Goal: Transaction & Acquisition: Purchase product/service

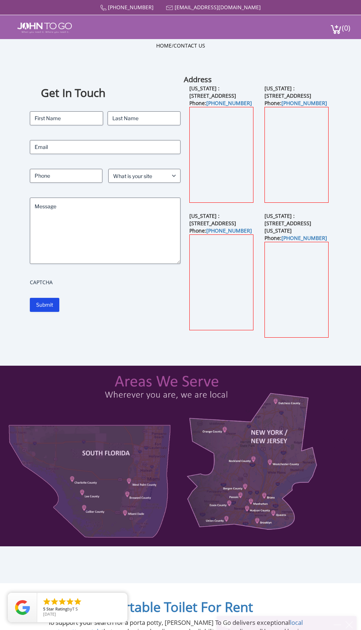
scroll to position [13, 0]
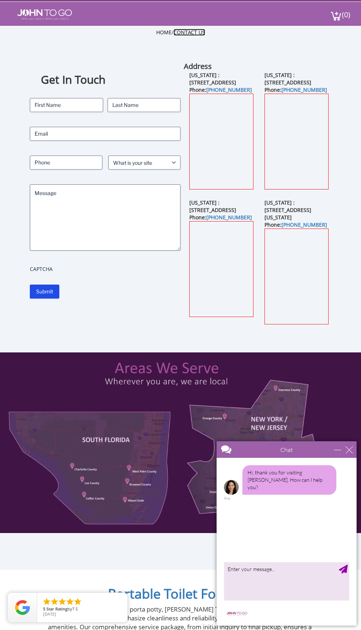
click at [201, 31] on link "Contact Us" at bounding box center [190, 32] width 32 height 7
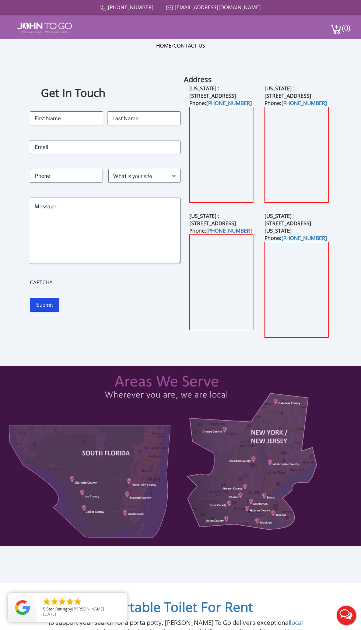
scroll to position [0, 0]
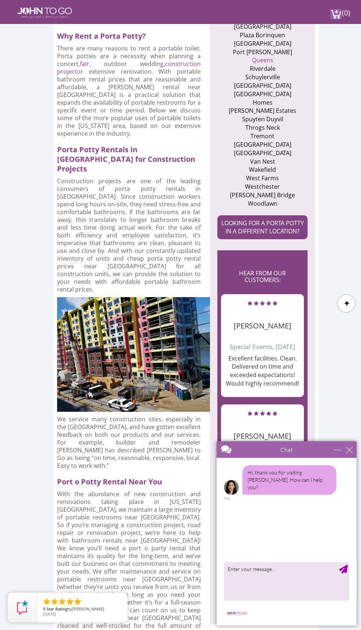
scroll to position [614, 0]
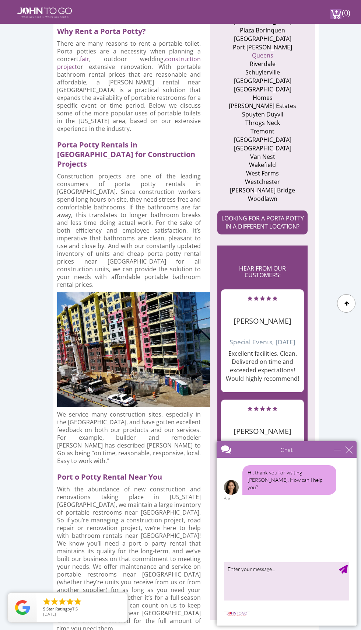
click at [355, 460] on div "Hi, thank you for visiting John To Go. How can I help you? Ara" at bounding box center [287, 508] width 140 height 101
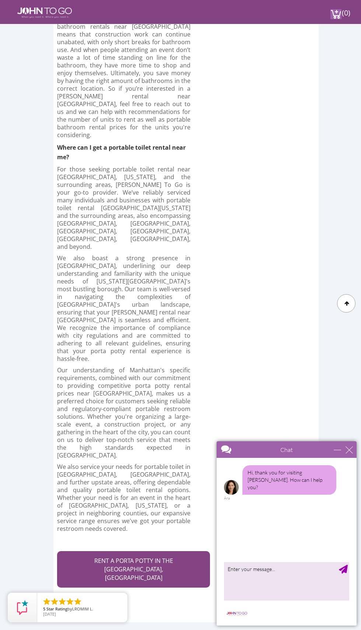
scroll to position [4098, 0]
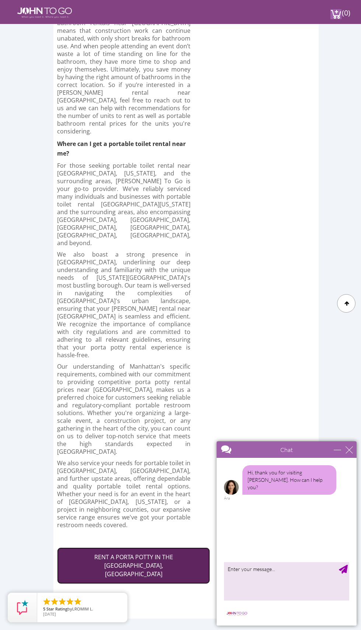
click at [86, 547] on link "RENT A PORTA POTTY IN THE BRONX, NY" at bounding box center [133, 565] width 153 height 36
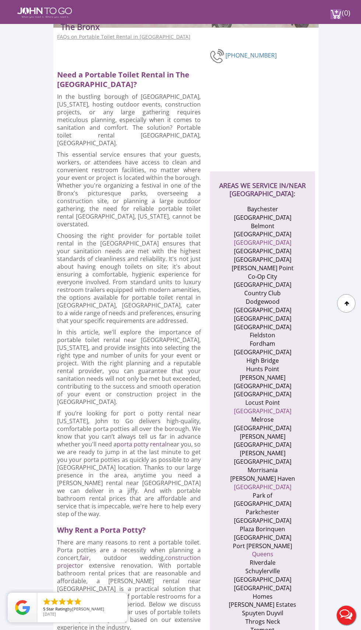
scroll to position [0, 0]
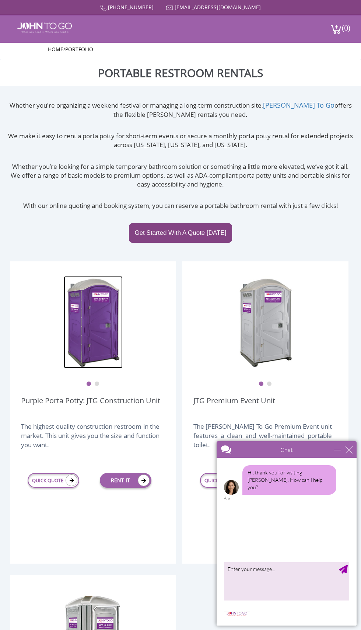
click at [94, 305] on img at bounding box center [93, 322] width 59 height 92
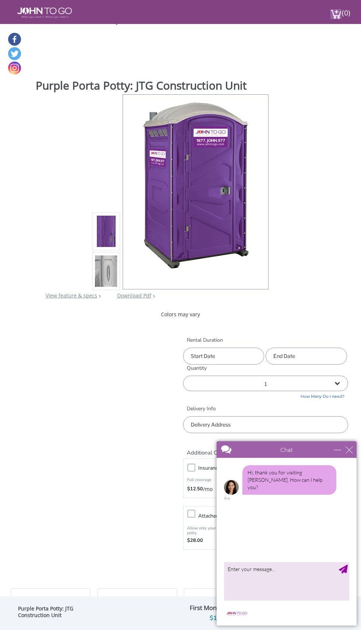
scroll to position [21, 0]
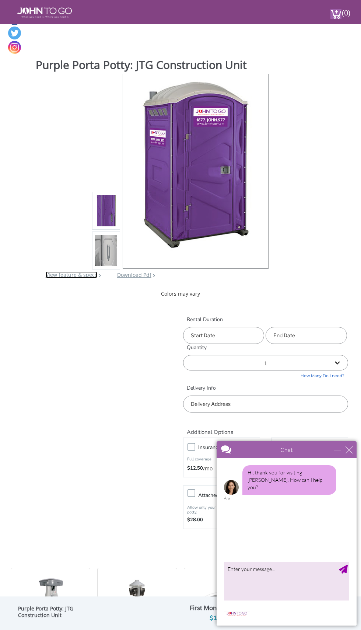
click at [65, 276] on link "View feature & specs" at bounding box center [72, 274] width 52 height 7
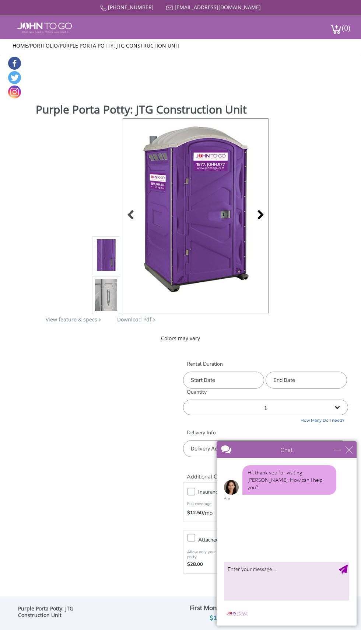
click at [261, 215] on div at bounding box center [259, 215] width 10 height 10
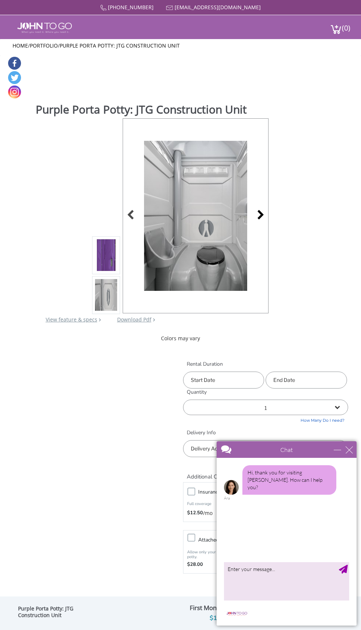
click at [261, 217] on div at bounding box center [259, 215] width 10 height 10
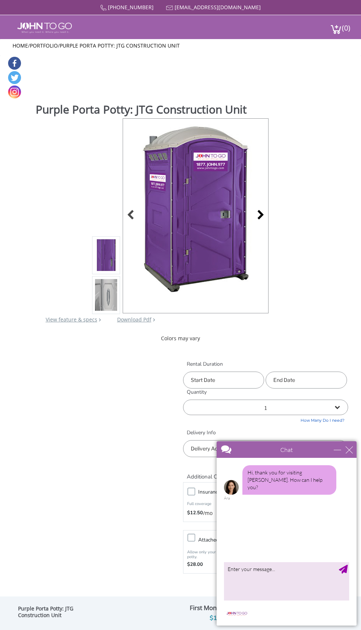
click at [261, 215] on div at bounding box center [259, 215] width 10 height 10
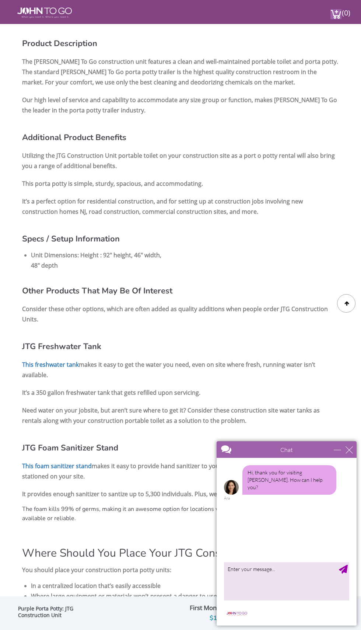
scroll to position [846, 0]
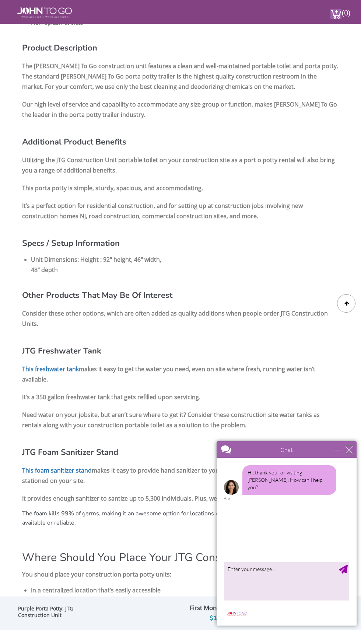
click at [349, 449] on div "close" at bounding box center [349, 449] width 7 height 7
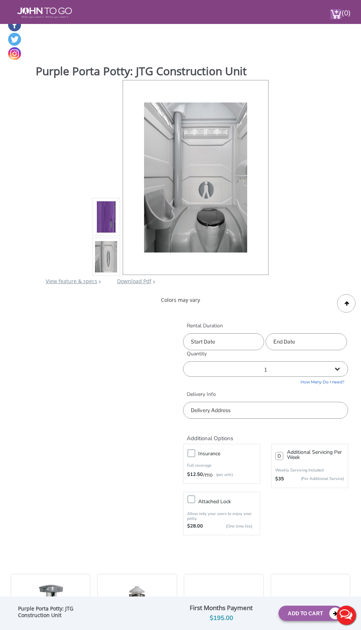
scroll to position [0, 0]
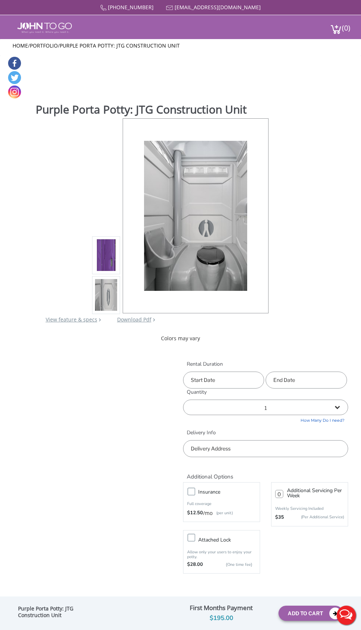
scroll to position [21, 0]
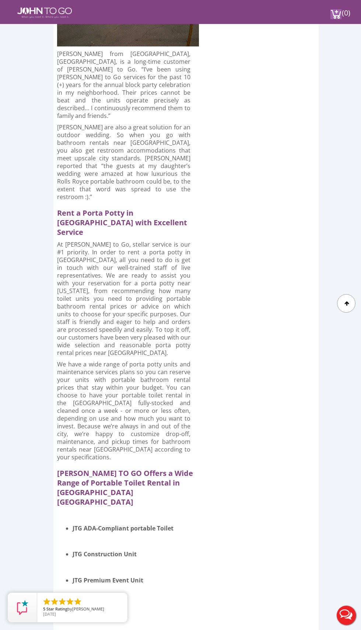
scroll to position [1594, 0]
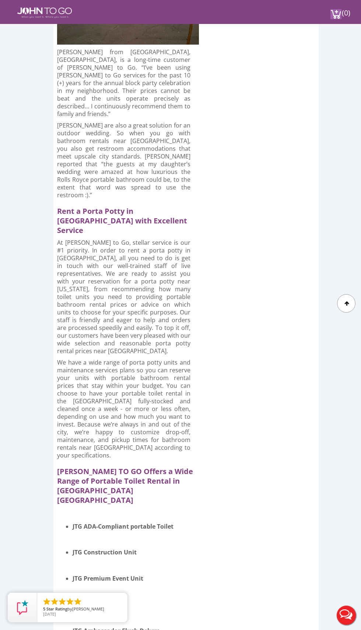
click at [95, 463] on h2 "JOHN TO GO Offers a Wide Range of Portable Toilet Rental in Bronx NY" at bounding box center [125, 484] width 136 height 42
click at [163, 463] on h2 "JOHN TO GO Offers a Wide Range of Portable Toilet Rental in Bronx NY" at bounding box center [125, 484] width 136 height 42
click at [170, 463] on h2 "JOHN TO GO Offers a Wide Range of Portable Toilet Rental in Bronx NY" at bounding box center [125, 484] width 136 height 42
click at [94, 572] on h3 "JTG Premium Event Unit" at bounding box center [126, 577] width 107 height 11
click at [112, 572] on h3 "JTG Premium Event Unit" at bounding box center [126, 577] width 107 height 11
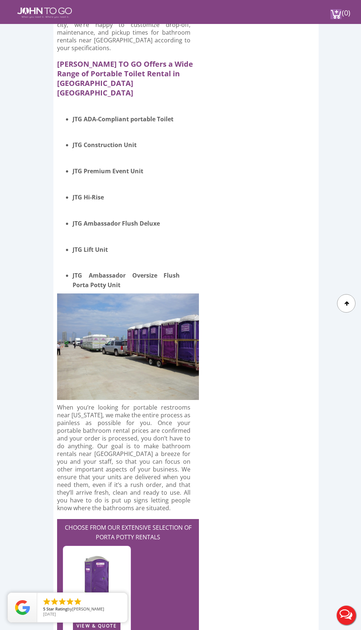
scroll to position [2002, 0]
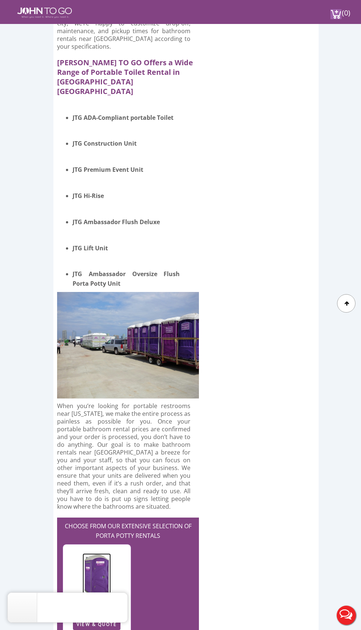
click at [96, 553] on img at bounding box center [97, 575] width 28 height 44
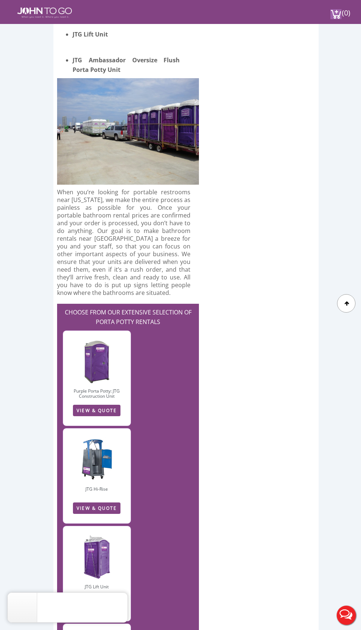
scroll to position [2216, 0]
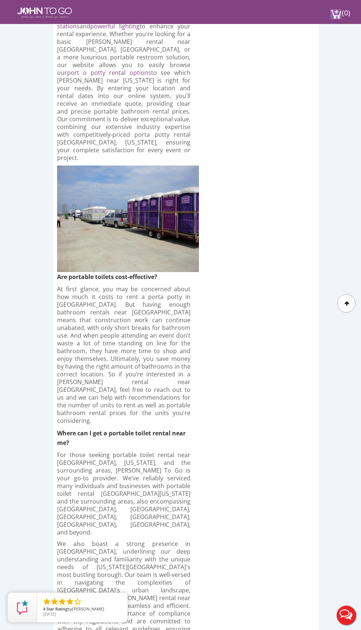
scroll to position [3812, 0]
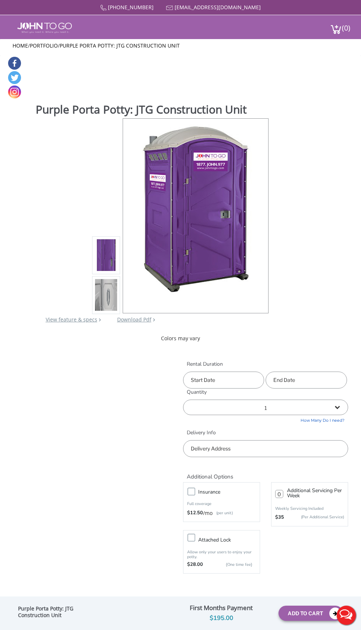
click at [109, 303] on img at bounding box center [106, 296] width 22 height 174
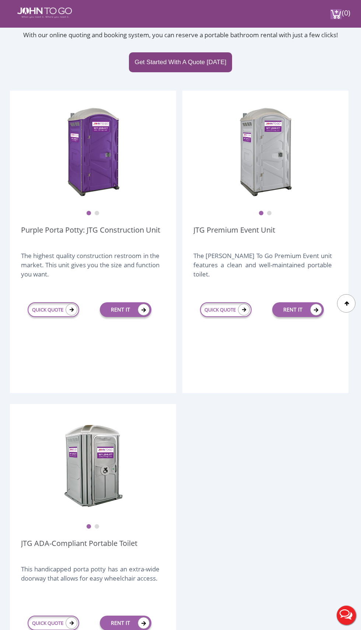
scroll to position [145, 0]
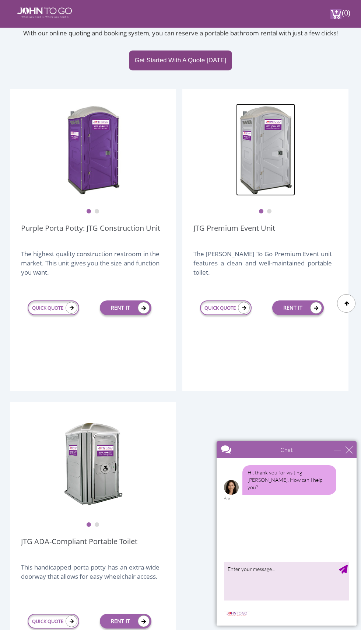
click at [281, 145] on img at bounding box center [265, 150] width 59 height 92
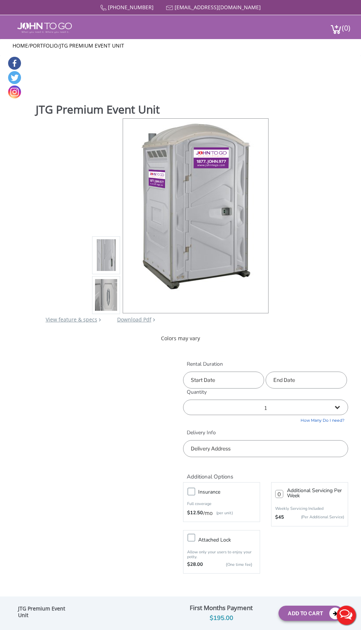
click at [114, 302] on img at bounding box center [106, 296] width 22 height 174
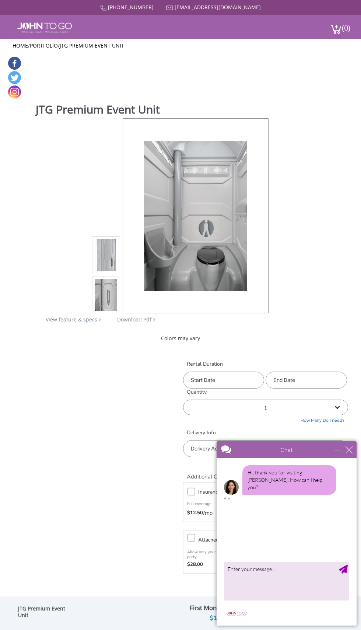
click at [355, 459] on div "Hi, thank you for visiting John To Go. How can I help you? Ara" at bounding box center [287, 508] width 140 height 101
click at [352, 452] on div "close" at bounding box center [349, 449] width 7 height 7
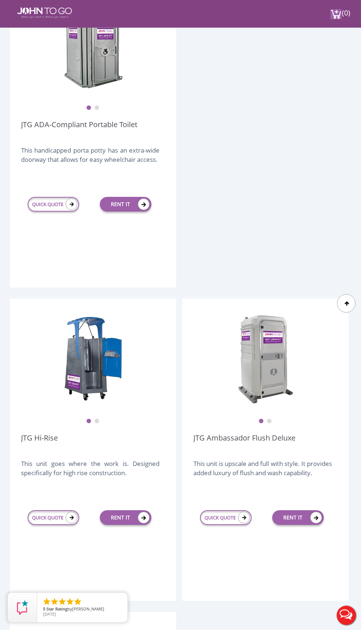
scroll to position [563, 0]
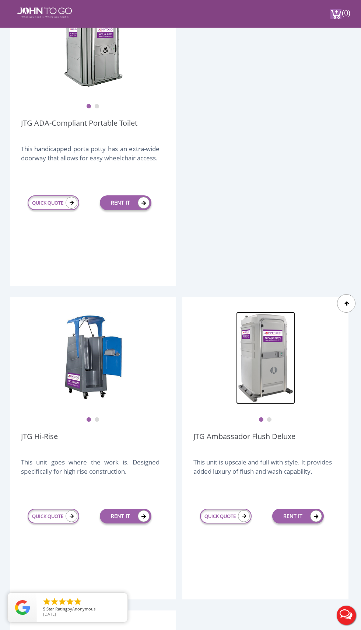
click at [269, 364] on img at bounding box center [265, 358] width 59 height 92
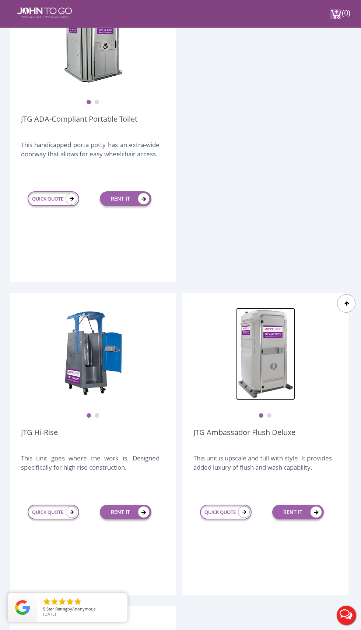
scroll to position [612, 0]
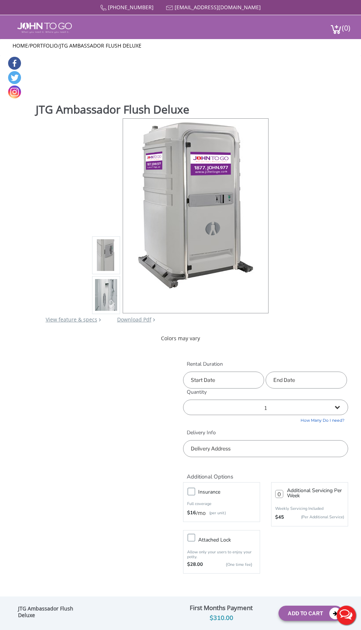
click at [104, 303] on img at bounding box center [106, 296] width 22 height 174
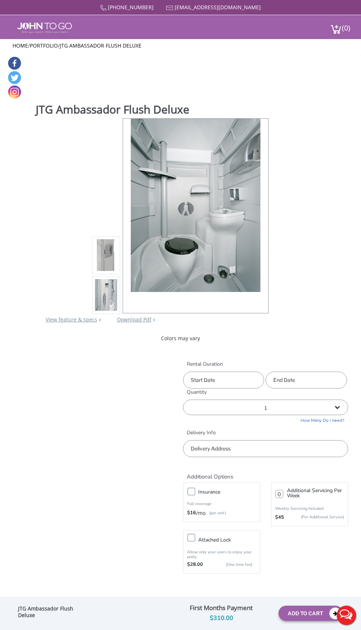
scroll to position [23, 0]
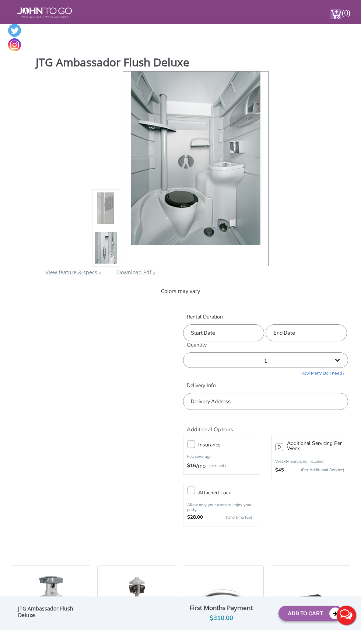
click at [112, 246] on img at bounding box center [106, 249] width 22 height 174
click at [112, 253] on img at bounding box center [106, 249] width 22 height 174
click at [104, 205] on img at bounding box center [106, 209] width 22 height 174
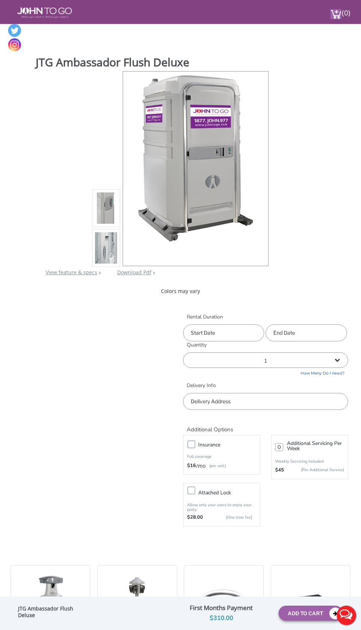
click at [114, 247] on img at bounding box center [106, 249] width 22 height 174
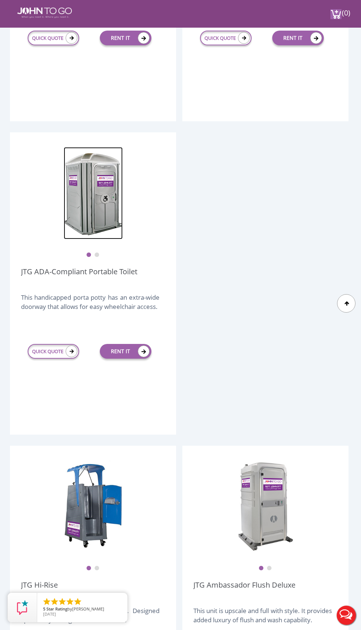
click at [81, 190] on img at bounding box center [93, 193] width 59 height 92
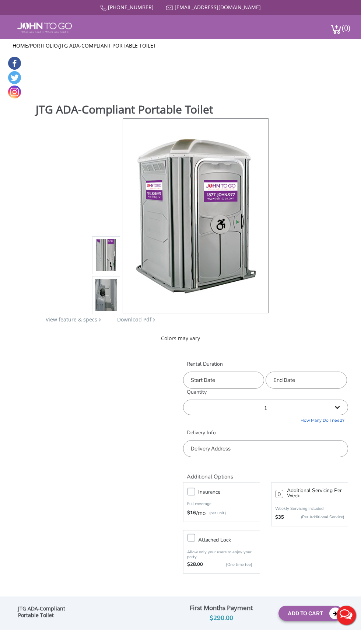
click at [107, 296] on img at bounding box center [106, 296] width 22 height 174
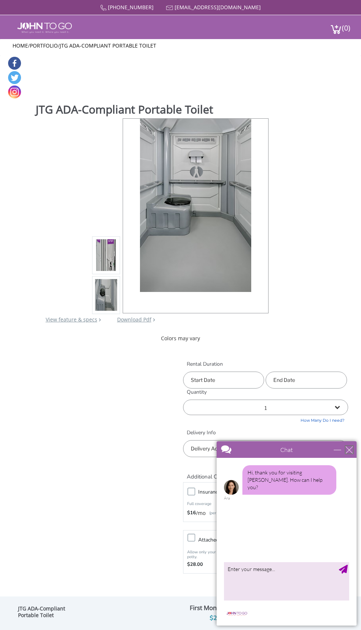
click at [349, 449] on div "close" at bounding box center [349, 449] width 7 height 7
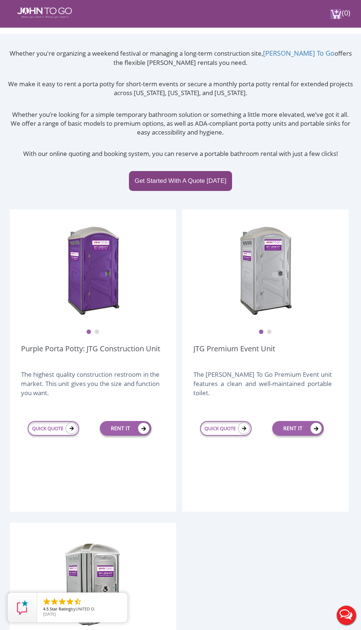
scroll to position [29, 0]
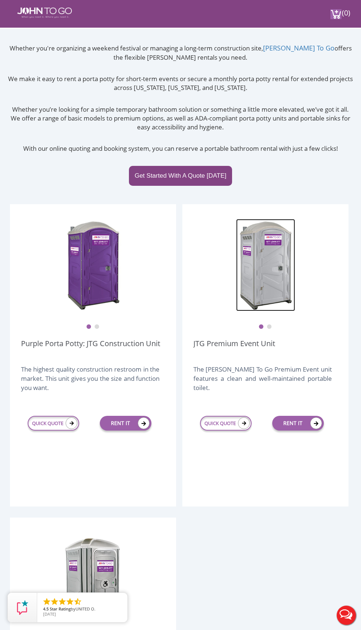
click at [275, 262] on img at bounding box center [265, 265] width 59 height 92
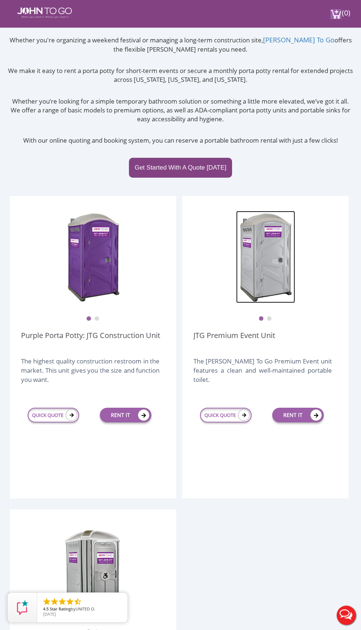
scroll to position [79, 0]
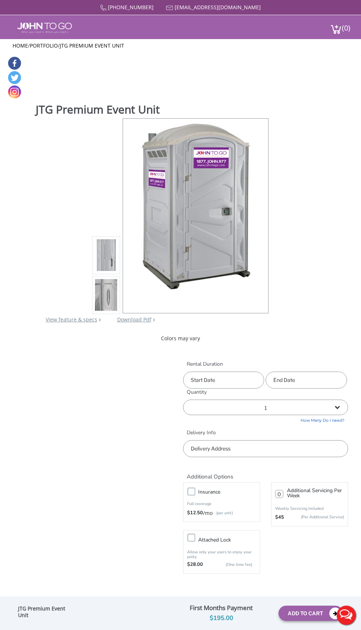
click at [106, 309] on img at bounding box center [106, 296] width 22 height 174
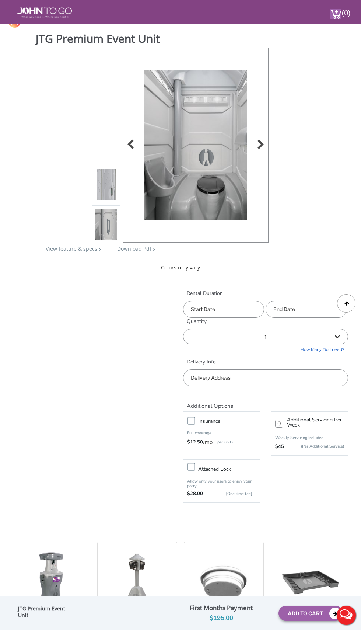
scroll to position [42, 0]
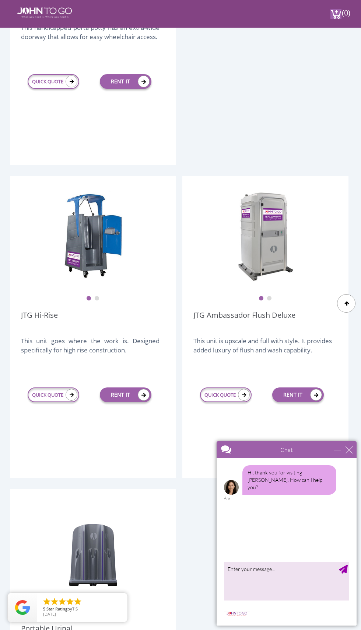
scroll to position [688, 0]
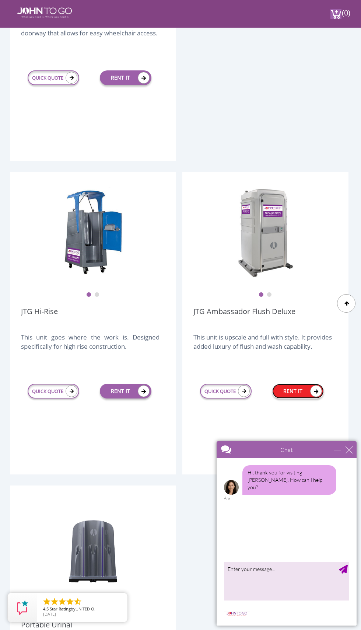
click at [295, 394] on link "RENT IT" at bounding box center [298, 391] width 52 height 15
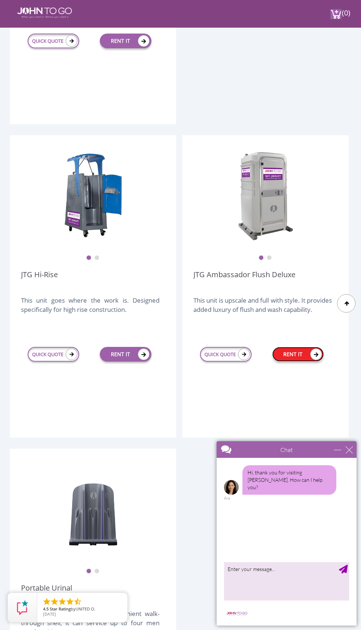
scroll to position [737, 0]
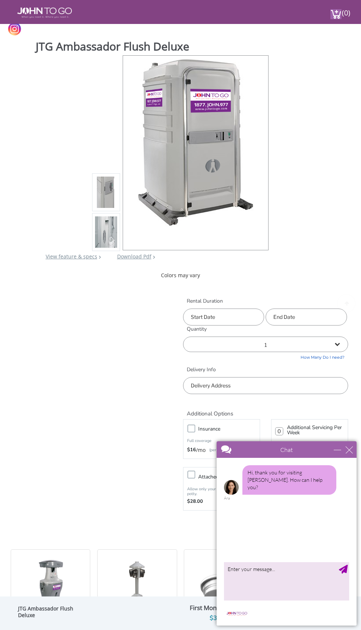
scroll to position [40, 0]
click at [349, 449] on div "close" at bounding box center [349, 449] width 7 height 7
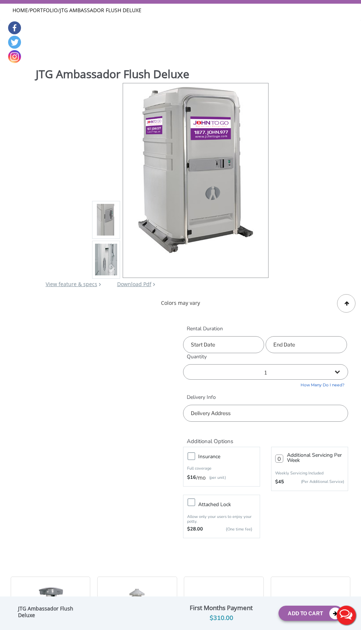
scroll to position [0, 0]
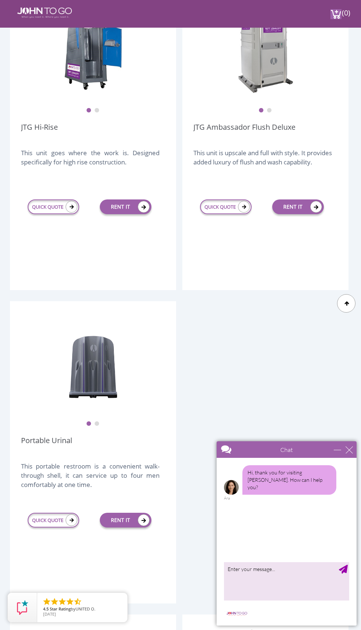
scroll to position [875, 0]
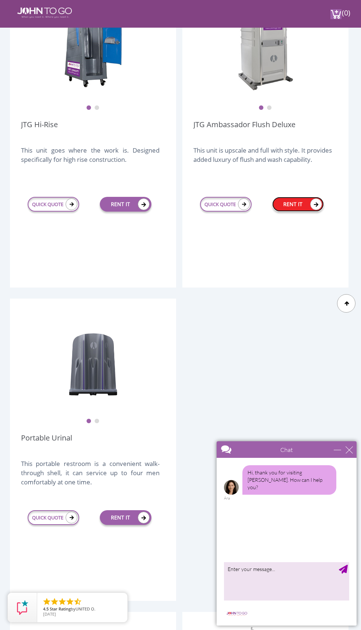
click at [307, 200] on link "RENT IT" at bounding box center [298, 204] width 52 height 15
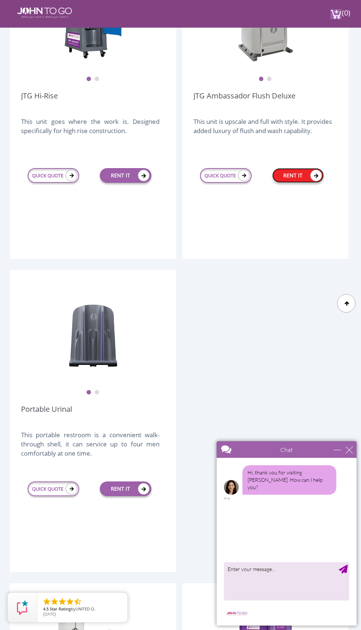
scroll to position [925, 0]
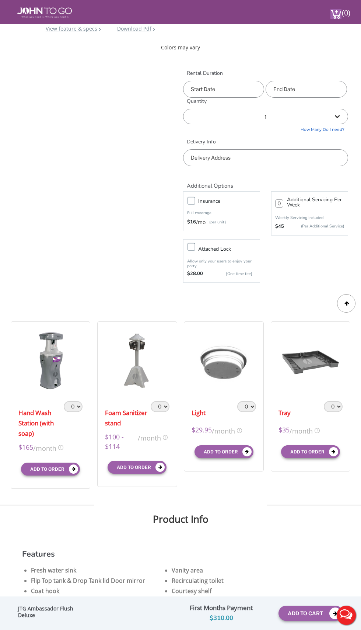
scroll to position [271, 0]
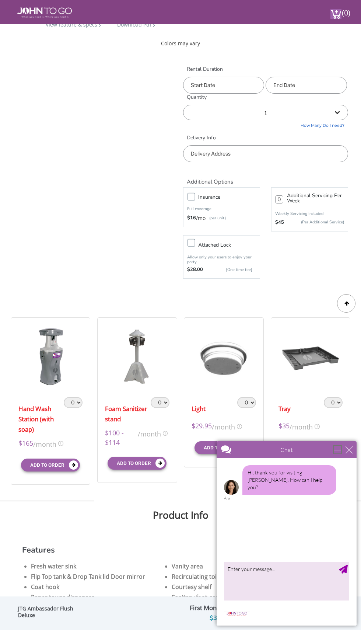
click at [341, 448] on div "minimize" at bounding box center [337, 449] width 7 height 7
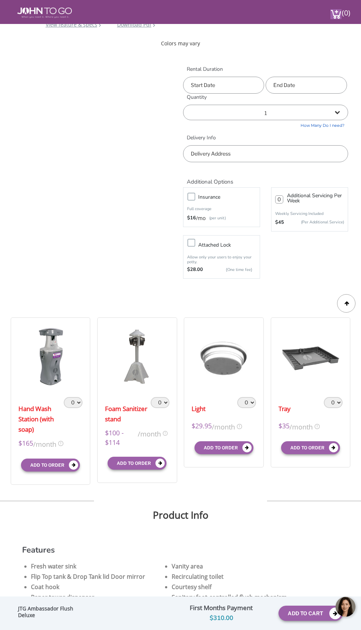
click at [302, 618] on body at bounding box center [306, 606] width 111 height 31
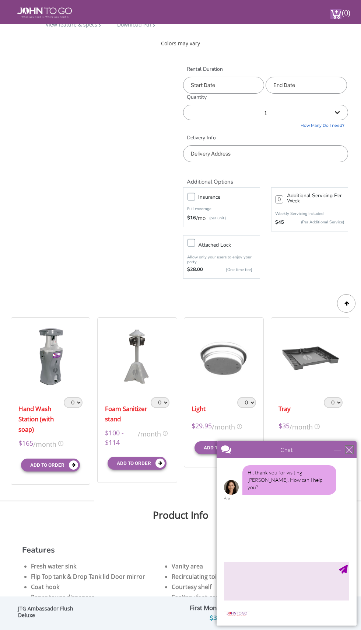
click at [349, 449] on div "close" at bounding box center [349, 449] width 7 height 7
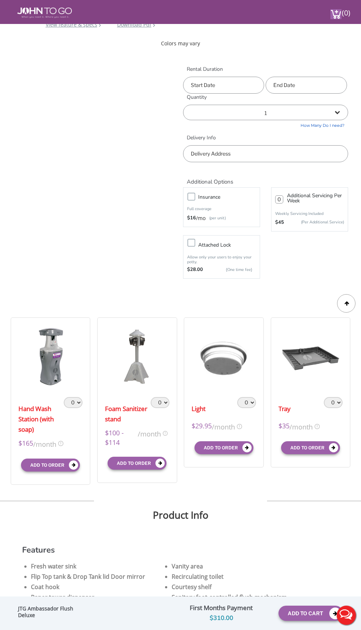
scroll to position [0, 0]
click at [301, 621] on button "Add To Cart" at bounding box center [311, 613] width 65 height 15
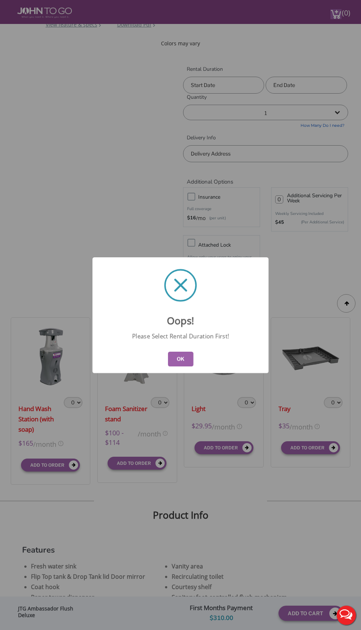
click at [189, 366] on button "OK" at bounding box center [180, 359] width 25 height 15
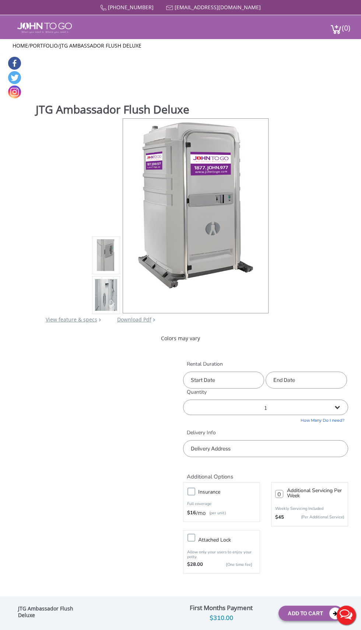
click at [255, 382] on input "text" at bounding box center [223, 380] width 81 height 17
click at [277, 455] on input "text" at bounding box center [266, 448] width 166 height 17
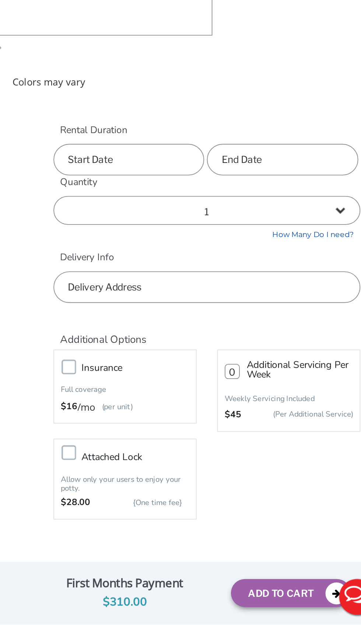
click at [250, 376] on div "877 564 6977 info@johntogo.com Porta Potty Portable Toilets ADA Accessible Unit…" at bounding box center [180, 320] width 361 height 640
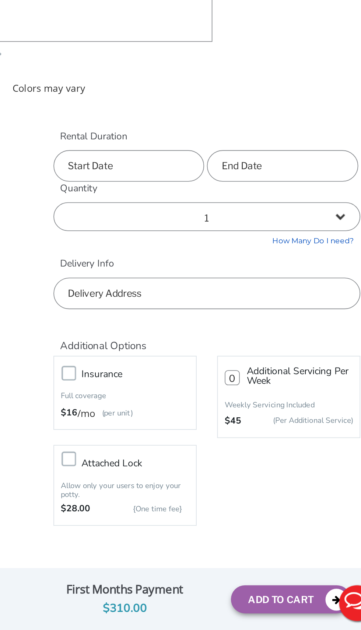
click at [229, 377] on input "text" at bounding box center [223, 380] width 81 height 17
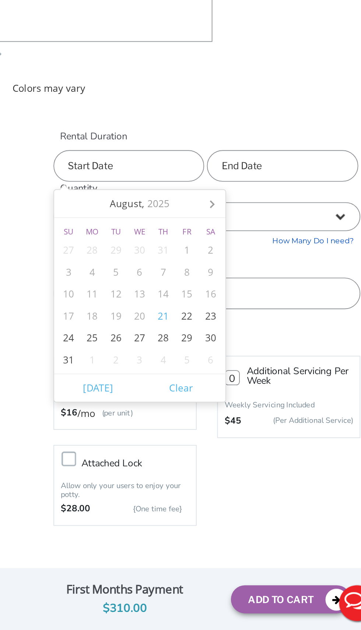
click at [266, 459] on div "23" at bounding box center [267, 461] width 13 height 12
type input "08/23/2025"
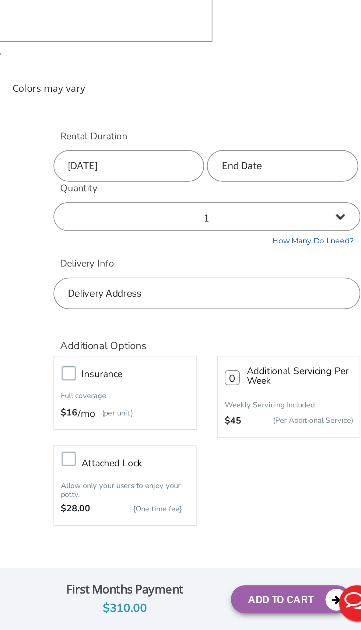
click at [317, 384] on input "text" at bounding box center [306, 380] width 81 height 17
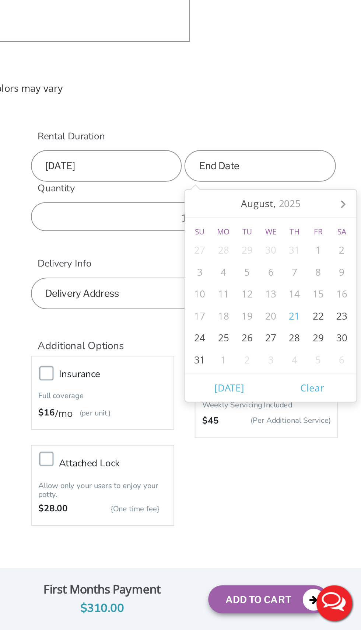
click at [281, 479] on div "1" at bounding box center [287, 484] width 13 height 12
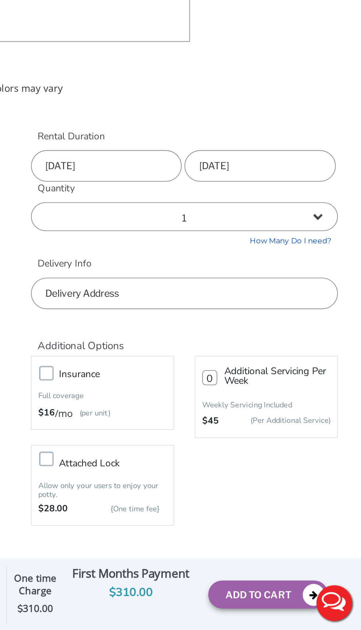
click at [328, 381] on input "09/01/2025" at bounding box center [306, 380] width 81 height 17
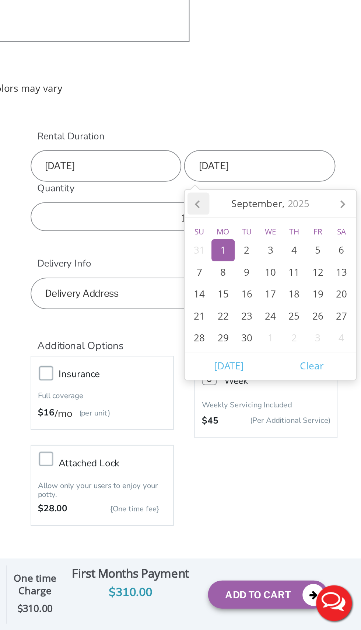
click at [277, 401] on icon at bounding box center [274, 400] width 12 height 12
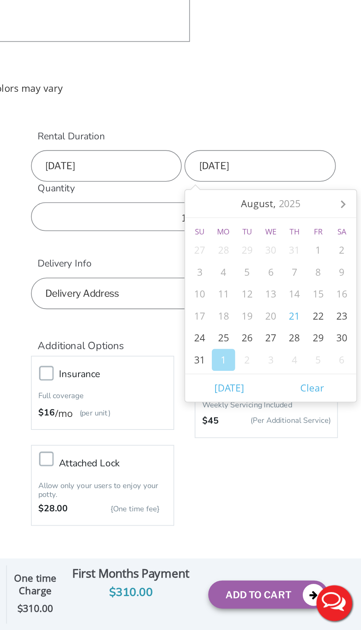
click at [269, 471] on div "24" at bounding box center [274, 473] width 13 height 12
type input "08/24/2025"
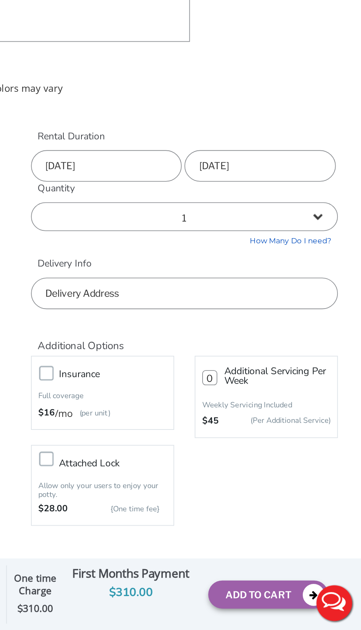
click at [338, 448] on input "text" at bounding box center [266, 448] width 166 height 17
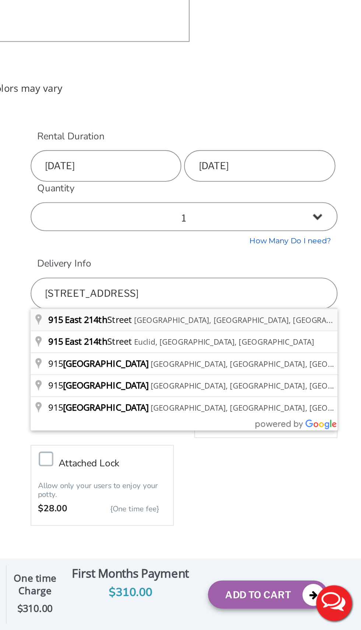
type input "915 East 214th Street, The Bronx, NY, USA"
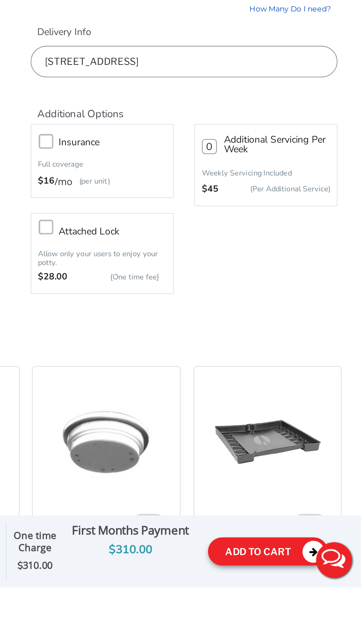
click at [304, 618] on button "Add To Cart" at bounding box center [311, 610] width 65 height 15
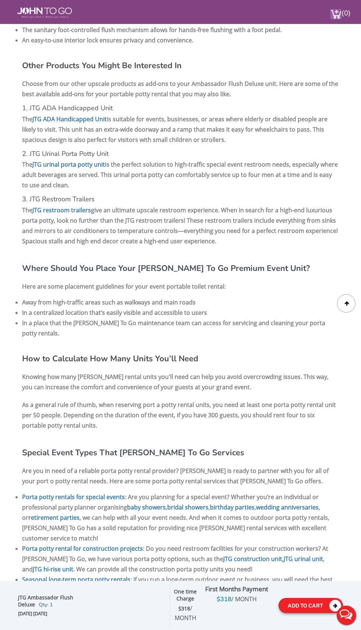
scroll to position [1189, 0]
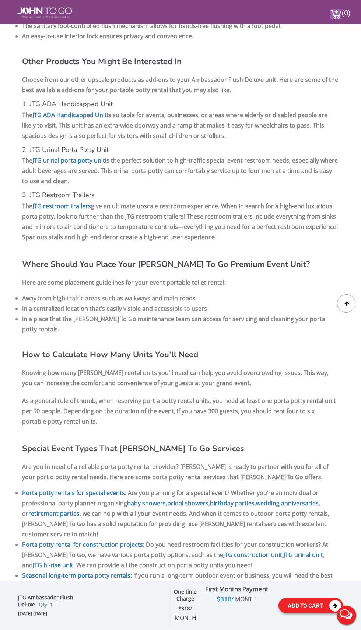
click at [301, 613] on button "Add To Cart" at bounding box center [311, 605] width 65 height 15
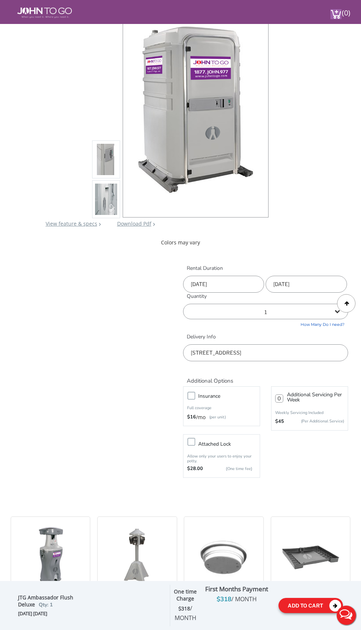
scroll to position [0, 0]
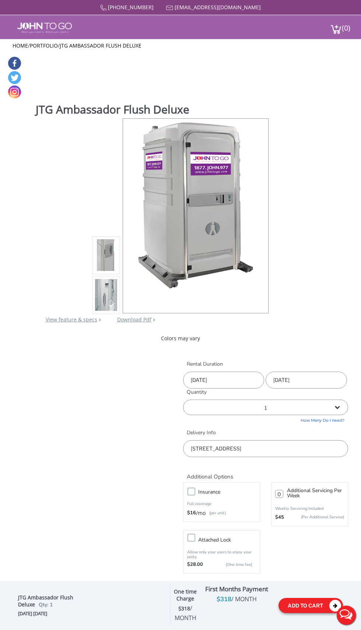
click at [295, 606] on button "Add To Cart" at bounding box center [311, 605] width 65 height 15
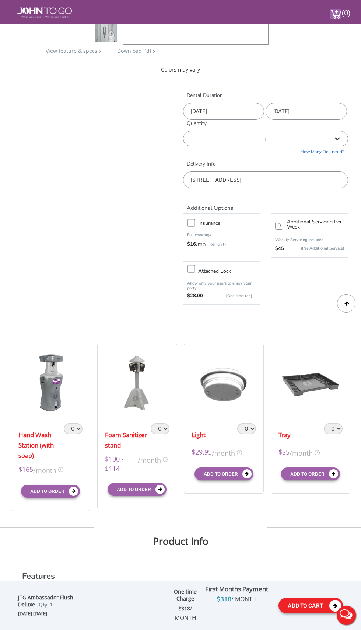
scroll to position [247, 0]
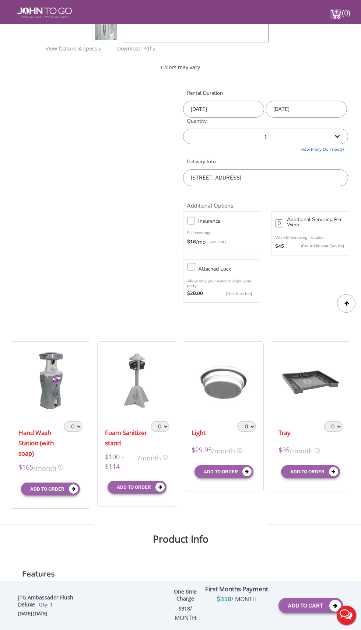
click at [353, 630] on button "Live Chat" at bounding box center [346, 615] width 29 height 29
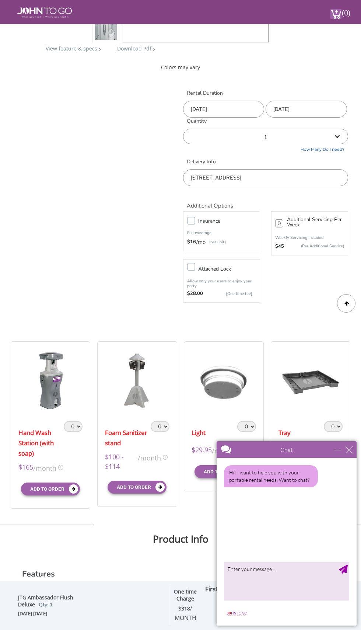
click at [353, 462] on div "Hi! I want to help you with your portable rental needs. Want to chat?" at bounding box center [287, 508] width 140 height 101
click at [351, 449] on div "close" at bounding box center [349, 449] width 7 height 7
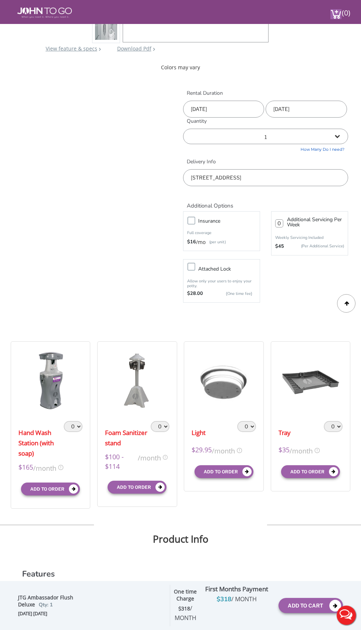
scroll to position [0, 0]
click at [350, 507] on div "Hand Wash Station (with soap) 0 1 2 3 4 5 6 7 8 9 10 $165 /month X $165 /month …" at bounding box center [180, 425] width 347 height 174
click at [304, 613] on button "Add To Cart" at bounding box center [311, 605] width 65 height 15
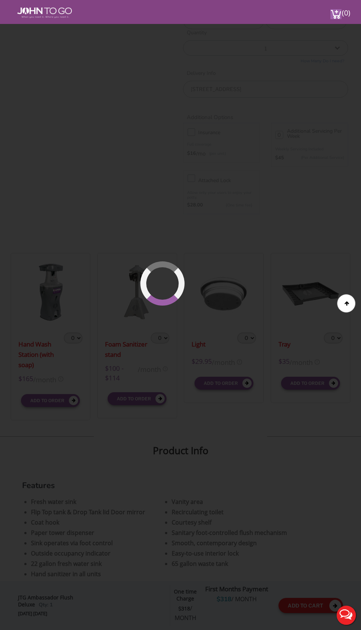
scroll to position [337, 0]
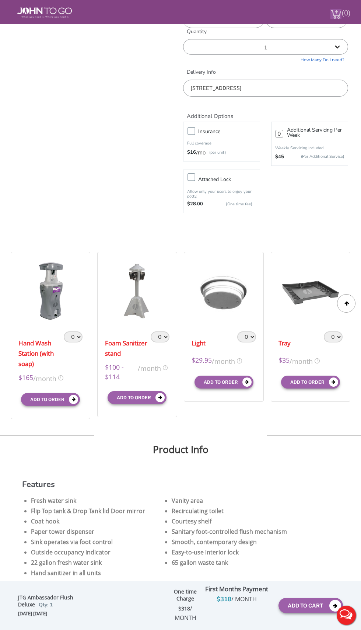
click at [348, 9] on span "(0)" at bounding box center [346, 10] width 9 height 16
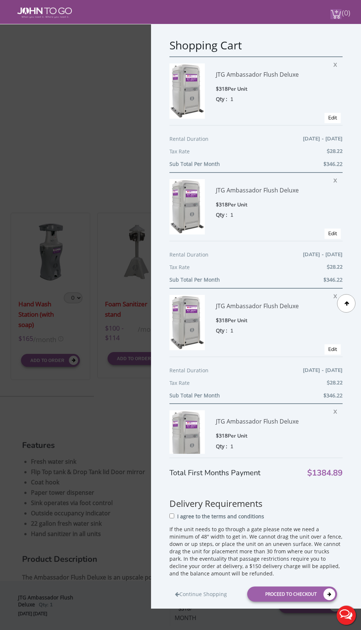
scroll to position [378, 0]
click at [335, 414] on span "X" at bounding box center [337, 411] width 7 height 10
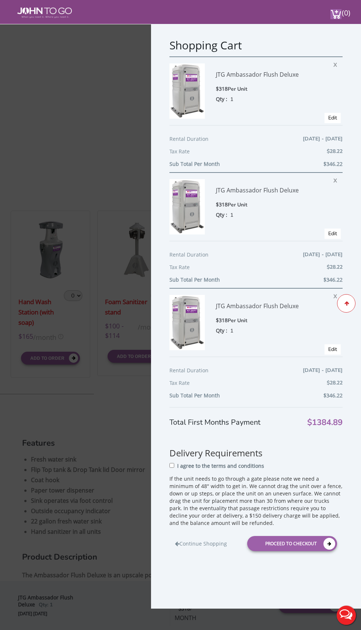
click at [347, 298] on div at bounding box center [346, 303] width 18 height 18
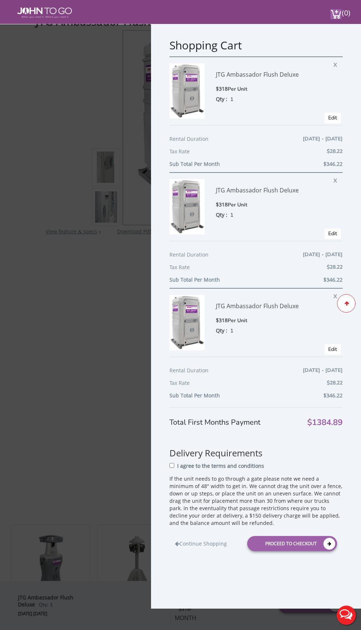
scroll to position [21, 0]
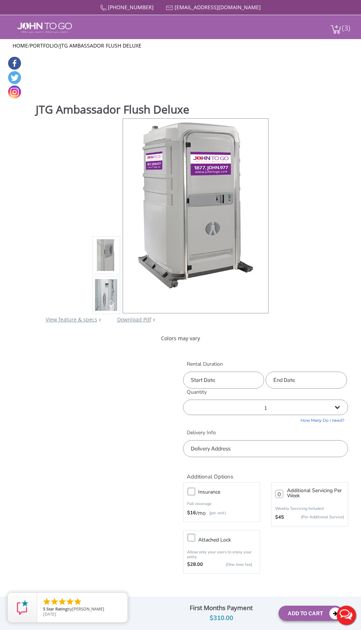
click at [350, 23] on span "(3)" at bounding box center [346, 25] width 9 height 16
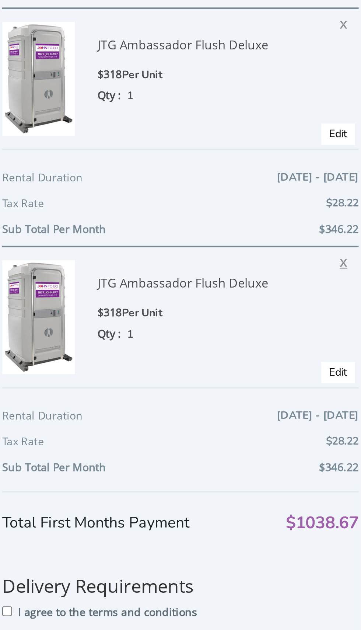
click at [334, 294] on span "X" at bounding box center [337, 295] width 7 height 10
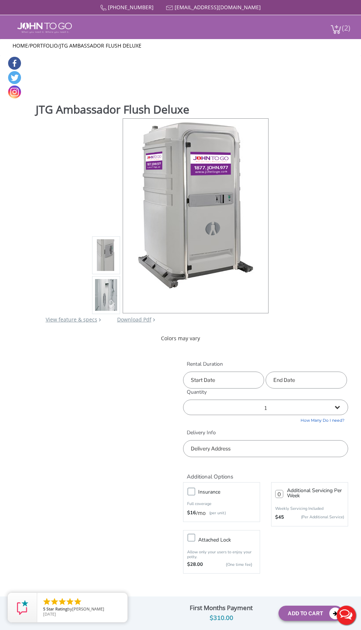
click at [344, 27] on span "(2)" at bounding box center [346, 25] width 9 height 16
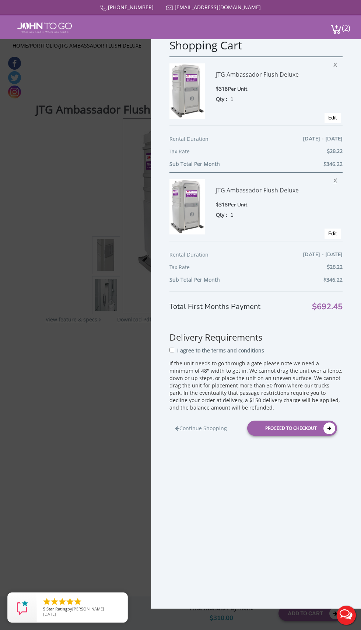
click at [335, 182] on span "X" at bounding box center [337, 180] width 7 height 10
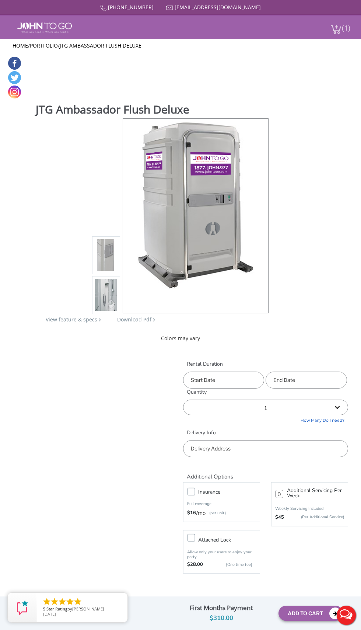
click at [347, 20] on span "(1)" at bounding box center [346, 25] width 9 height 16
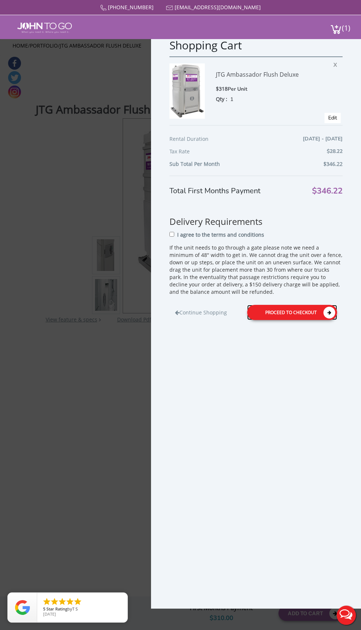
click at [300, 313] on div "Proceed to Checkout" at bounding box center [292, 312] width 90 height 15
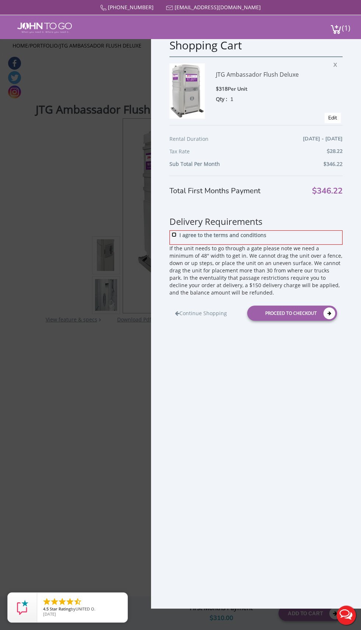
click at [175, 233] on input "I agree to the terms and conditions" at bounding box center [174, 234] width 5 height 5
checkbox input "true"
click at [291, 313] on div "Proceed to Checkout" at bounding box center [292, 313] width 90 height 15
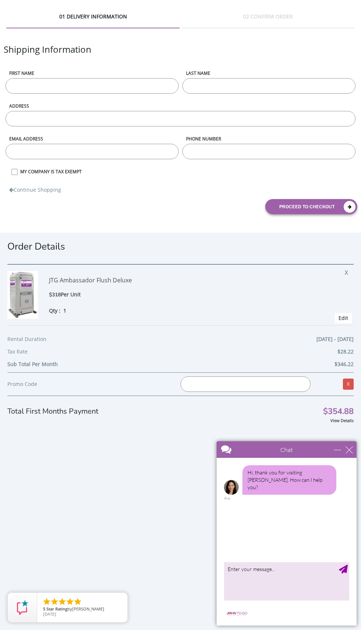
click at [123, 84] on input "First name" at bounding box center [92, 85] width 173 height 15
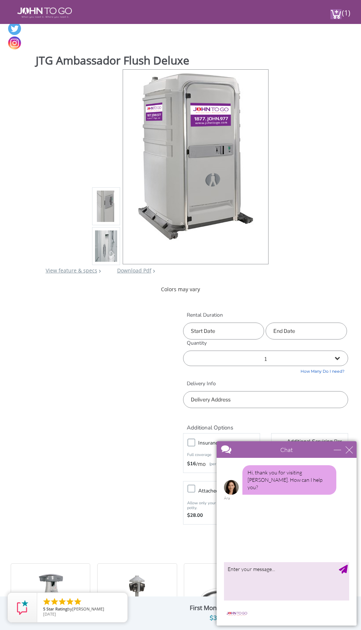
scroll to position [24, 0]
click at [232, 323] on input "text" at bounding box center [223, 331] width 81 height 17
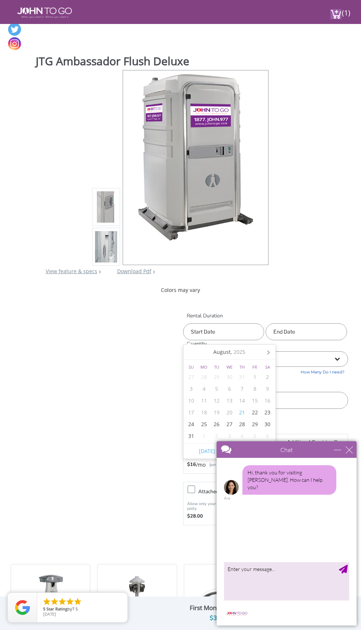
click at [270, 404] on div "16" at bounding box center [267, 401] width 13 height 12
click at [267, 412] on div "23" at bounding box center [267, 413] width 13 height 12
type input "[DATE]"
click at [330, 331] on input "text" at bounding box center [306, 331] width 81 height 17
click at [274, 435] on div "31" at bounding box center [274, 436] width 13 height 12
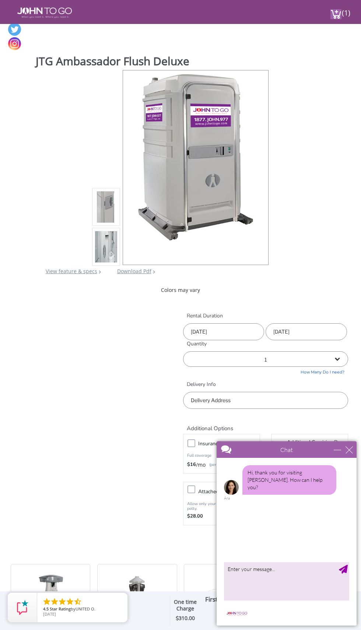
click at [330, 328] on input "[DATE]" at bounding box center [306, 331] width 81 height 17
click at [274, 415] on div "17" at bounding box center [274, 413] width 13 height 12
click at [274, 412] on div "17" at bounding box center [274, 413] width 13 height 12
click at [286, 412] on div "18" at bounding box center [287, 413] width 13 height 12
click at [286, 434] on div "1" at bounding box center [287, 436] width 13 height 12
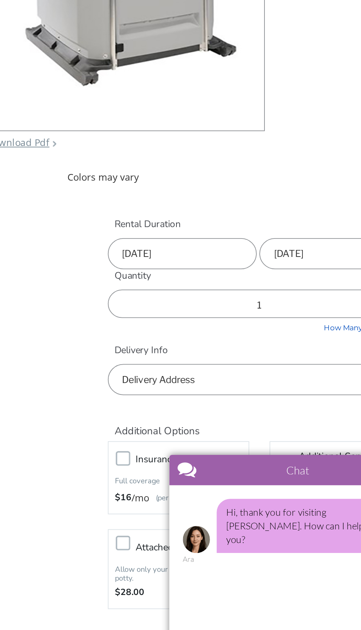
click at [303, 331] on input "09/01/2025" at bounding box center [306, 331] width 81 height 17
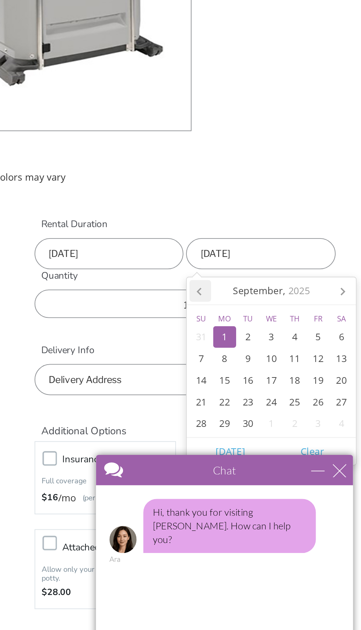
click at [275, 353] on icon at bounding box center [274, 352] width 12 height 12
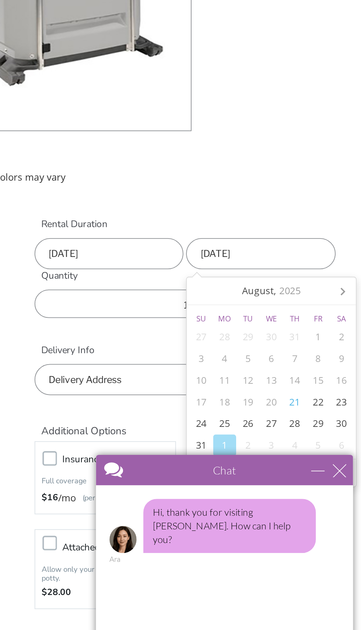
click at [273, 423] on div "24" at bounding box center [274, 424] width 13 height 12
type input "[DATE]"
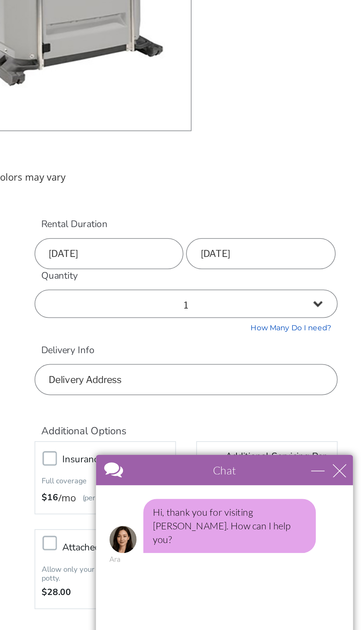
click at [324, 353] on select "1 2 (5% discount) 3 (8% discount) 4 (10% discount) 5 (12% discount) 6 (12% disc…" at bounding box center [266, 358] width 166 height 15
click at [183, 351] on select "1 2 (5% discount) 3 (8% discount) 4 (10% discount) 5 (12% discount) 6 (12% disc…" at bounding box center [266, 358] width 166 height 15
click at [319, 402] on input "text" at bounding box center [266, 400] width 166 height 17
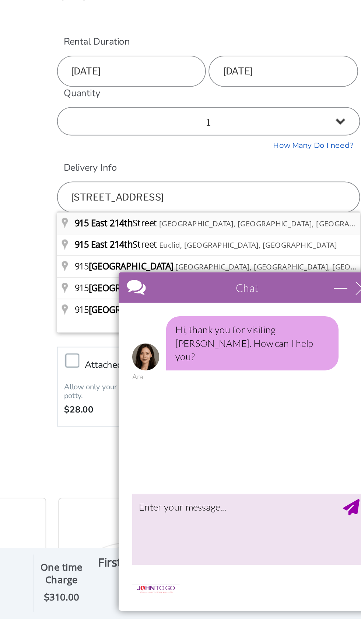
type input "[STREET_ADDRESS]"
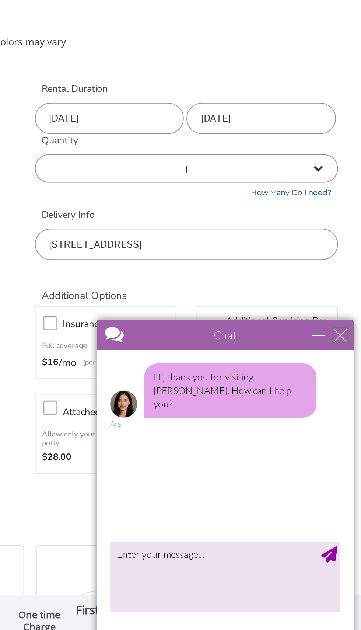
click at [227, 323] on div "close" at bounding box center [225, 323] width 7 height 7
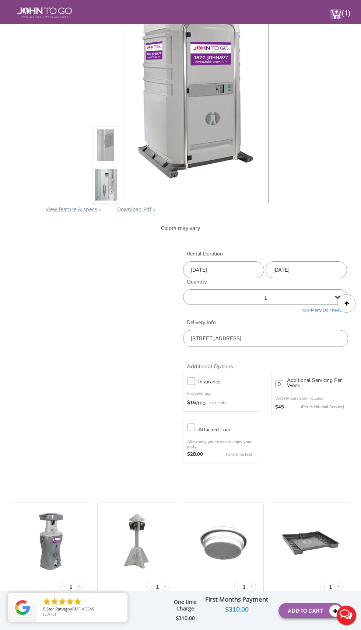
scroll to position [86, 0]
click at [303, 618] on button "Add To Cart" at bounding box center [311, 610] width 65 height 15
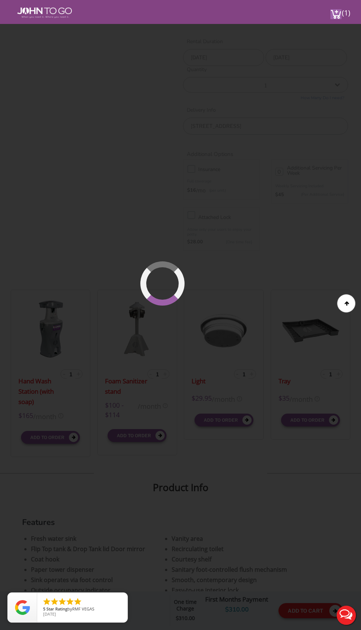
scroll to position [337, 0]
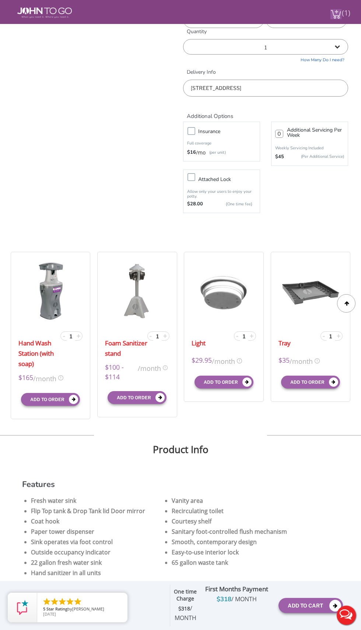
click at [348, 11] on span "(1)" at bounding box center [346, 10] width 9 height 16
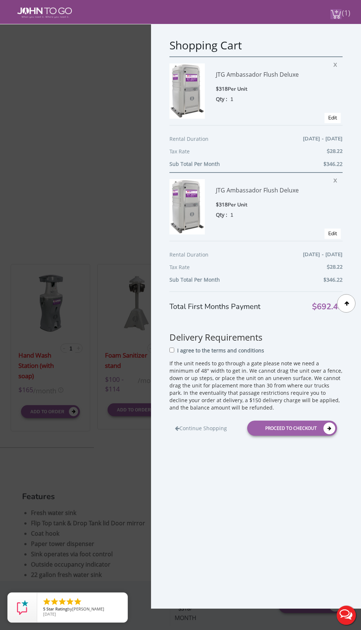
scroll to position [324, 0]
click at [335, 65] on span "X" at bounding box center [337, 64] width 7 height 10
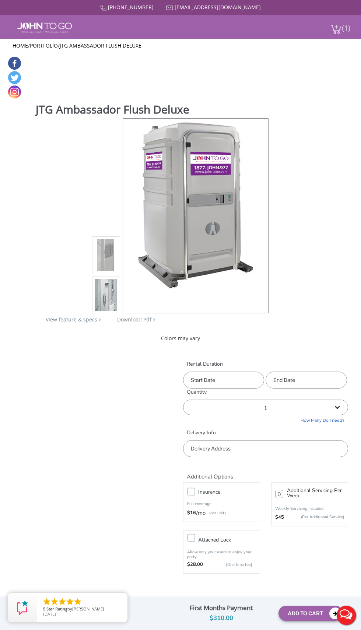
click at [348, 27] on span "(1)" at bounding box center [346, 25] width 9 height 16
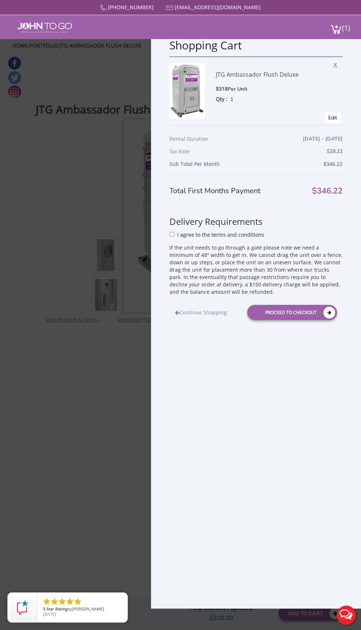
click at [339, 63] on span "X" at bounding box center [337, 64] width 7 height 10
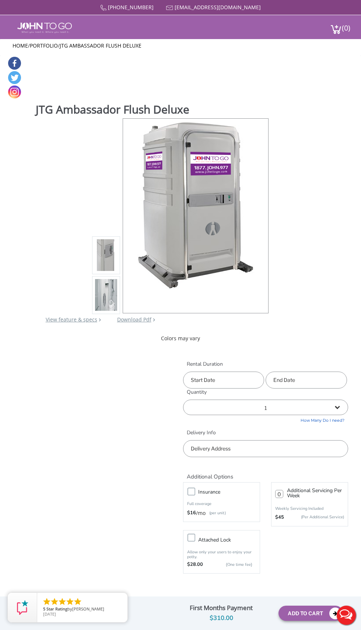
click at [243, 383] on input "text" at bounding box center [223, 380] width 81 height 17
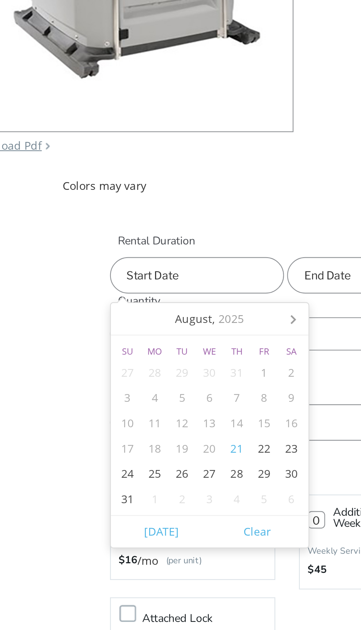
click at [268, 461] on div "23" at bounding box center [267, 461] width 13 height 12
type input "[DATE]"
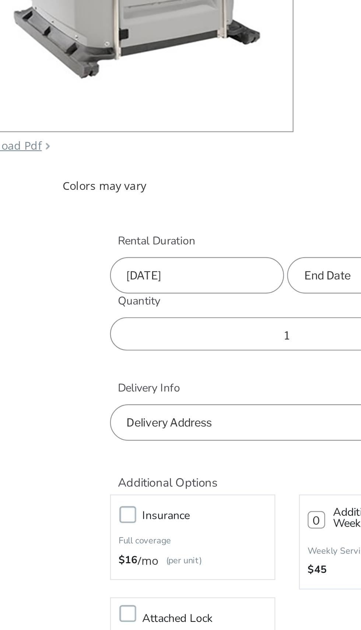
click at [284, 380] on input "text" at bounding box center [306, 380] width 81 height 17
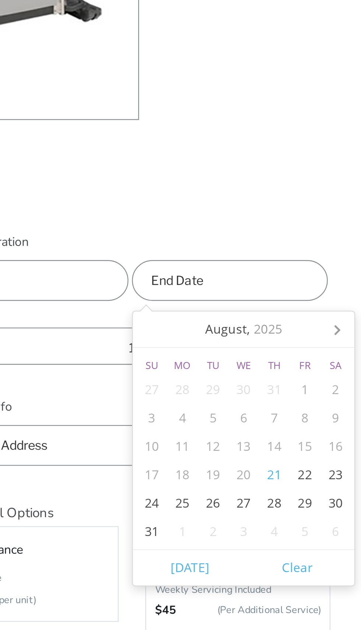
click at [274, 474] on div "24" at bounding box center [274, 473] width 13 height 12
type input "[DATE]"
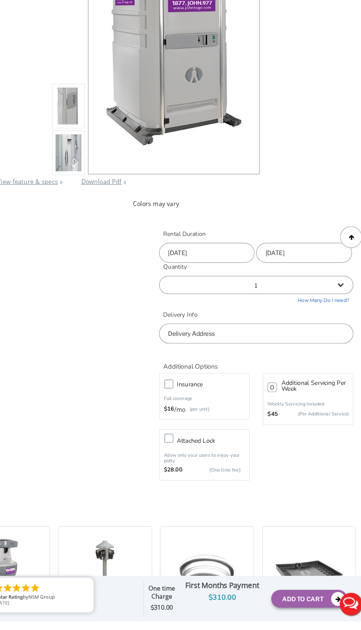
click at [305, 382] on input "text" at bounding box center [266, 385] width 166 height 17
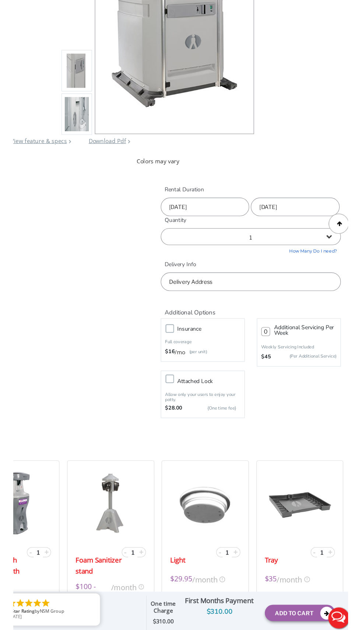
scroll to position [68, 0]
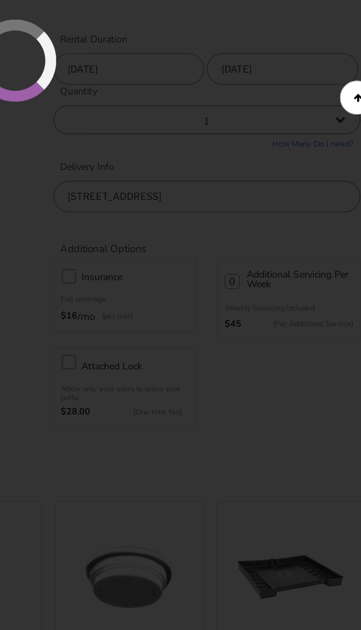
click at [310, 357] on div at bounding box center [180, 315] width 361 height 630
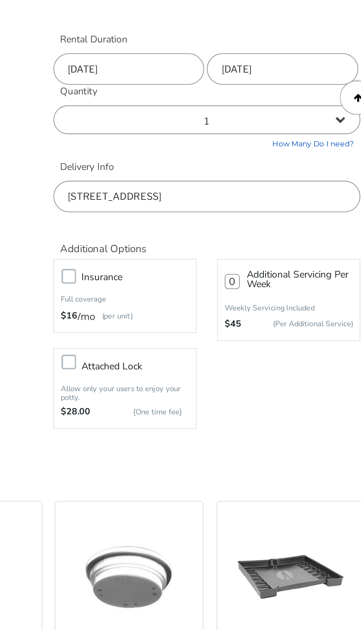
click at [313, 357] on input "915 East 214th Street, Euclid, OH, USA" at bounding box center [266, 356] width 166 height 17
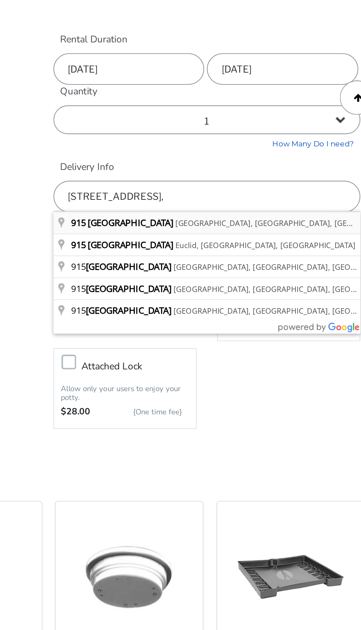
type input "[STREET_ADDRESS]"
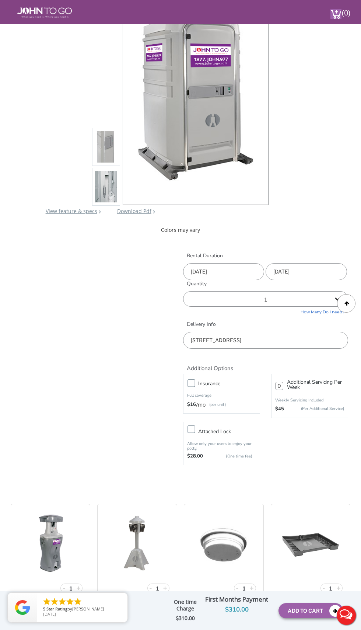
scroll to position [94, 0]
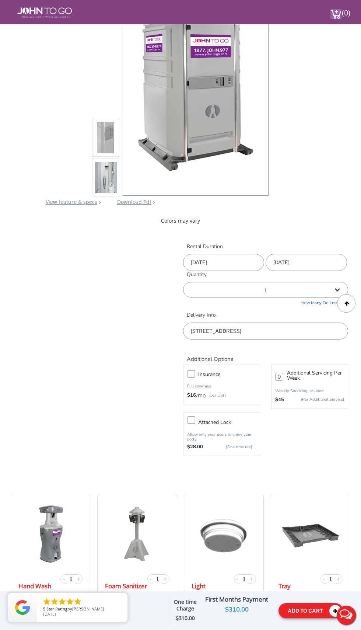
click at [302, 614] on button "Add To Cart" at bounding box center [311, 610] width 65 height 15
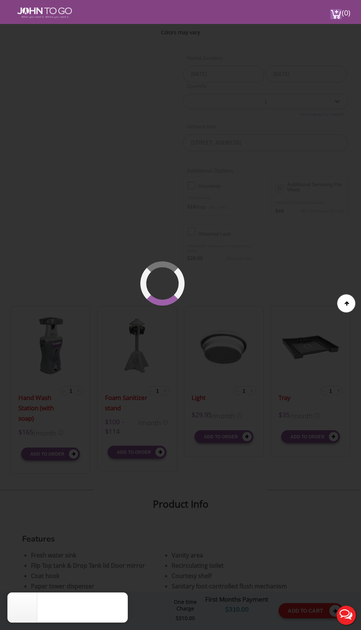
scroll to position [337, 0]
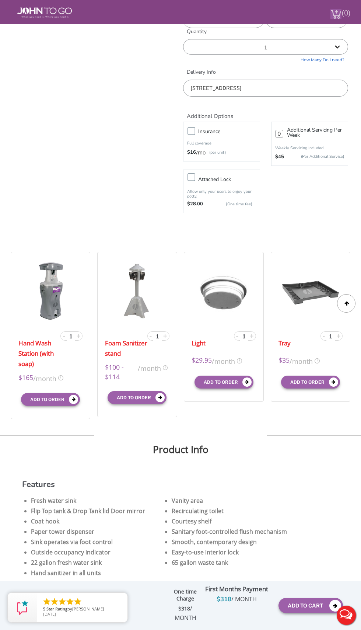
click at [343, 14] on span "(0)" at bounding box center [346, 10] width 9 height 16
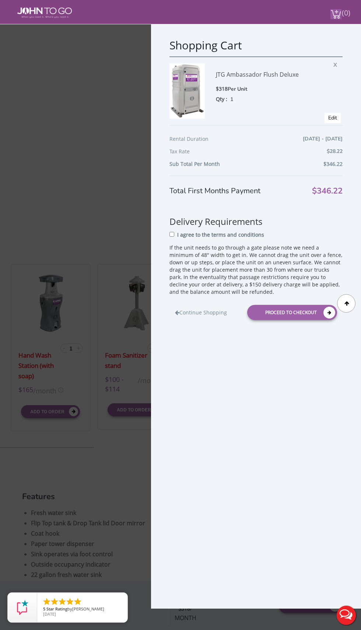
scroll to position [324, 0]
click at [294, 315] on div "Proceed to Checkout" at bounding box center [292, 312] width 90 height 15
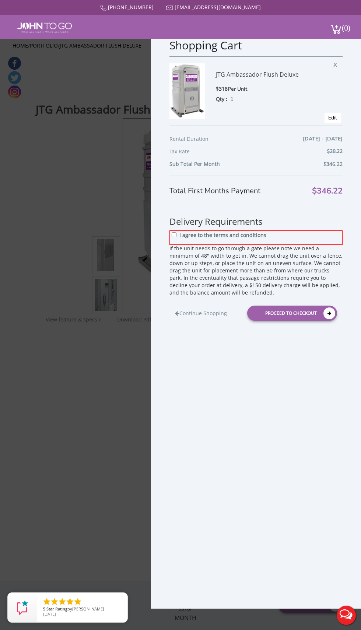
click at [258, 236] on p "I agree to the terms and conditions" at bounding box center [223, 235] width 87 height 7
click at [177, 236] on input "I agree to the terms and conditions" at bounding box center [174, 234] width 5 height 5
checkbox input "true"
click at [296, 316] on div "Proceed to Checkout" at bounding box center [292, 313] width 90 height 15
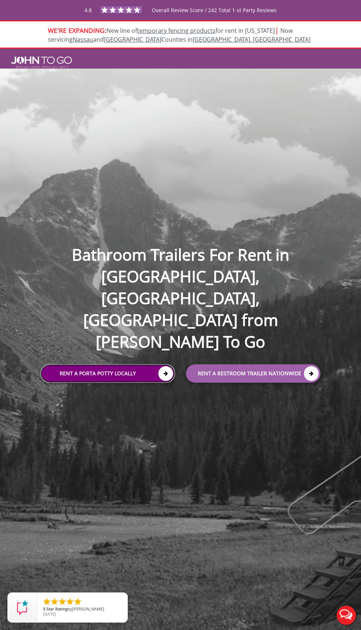
click at [150, 364] on link "Rent a Porta Potty Locally" at bounding box center [108, 373] width 135 height 18
